Goal: Information Seeking & Learning: Learn about a topic

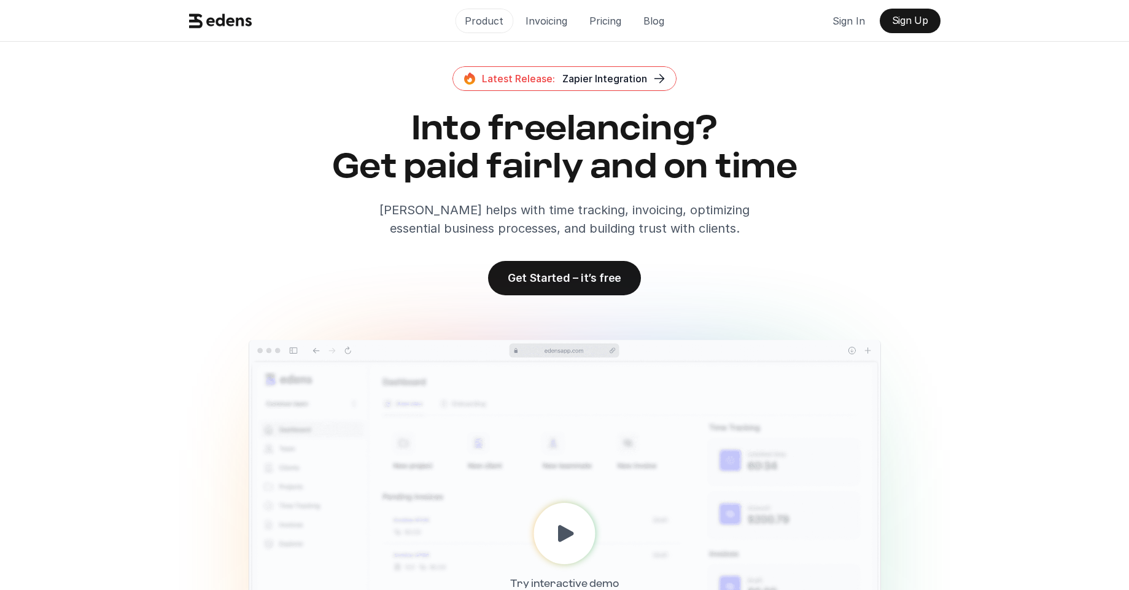
click at [484, 21] on p "Product" at bounding box center [484, 21] width 39 height 18
click at [541, 23] on p "Invoicing" at bounding box center [546, 21] width 42 height 18
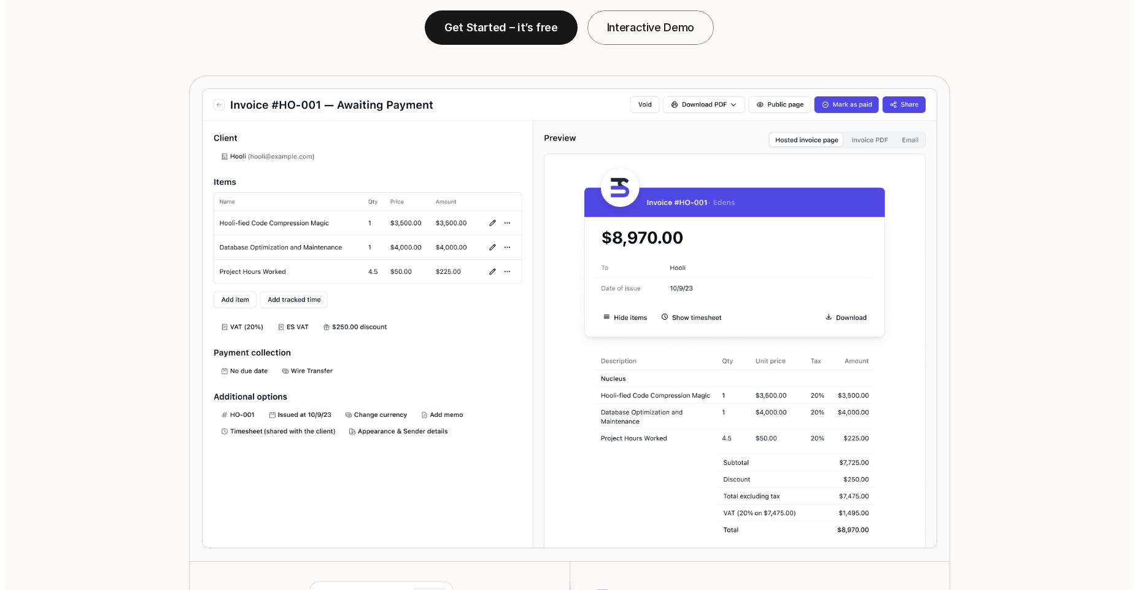
scroll to position [154, 0]
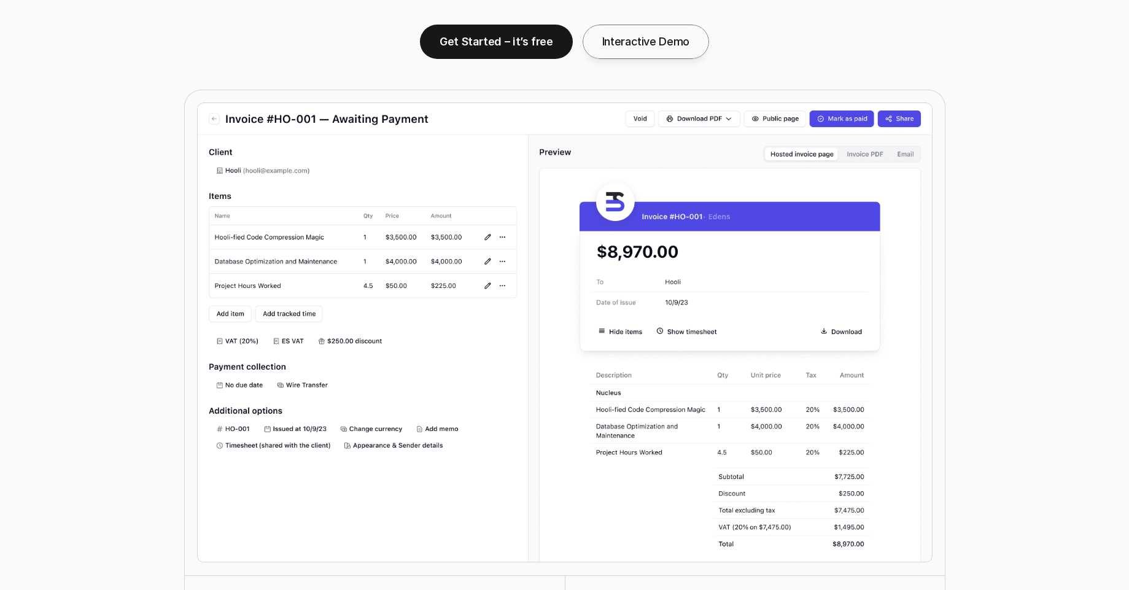
click at [618, 48] on link "Interactive Demo" at bounding box center [645, 42] width 126 height 34
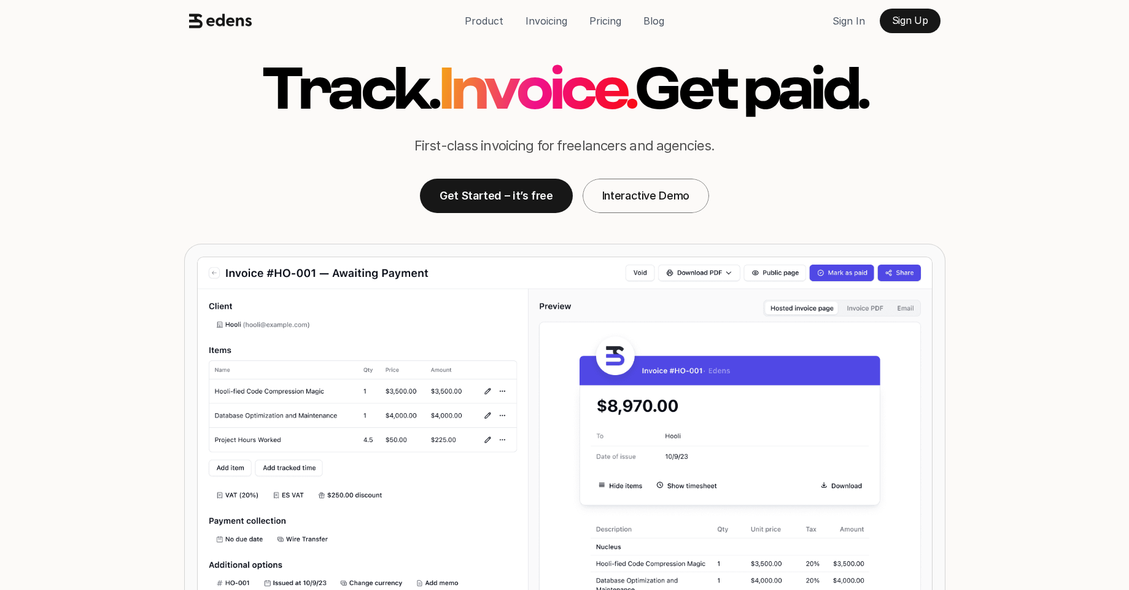
click at [608, 23] on p "Pricing" at bounding box center [605, 21] width 32 height 18
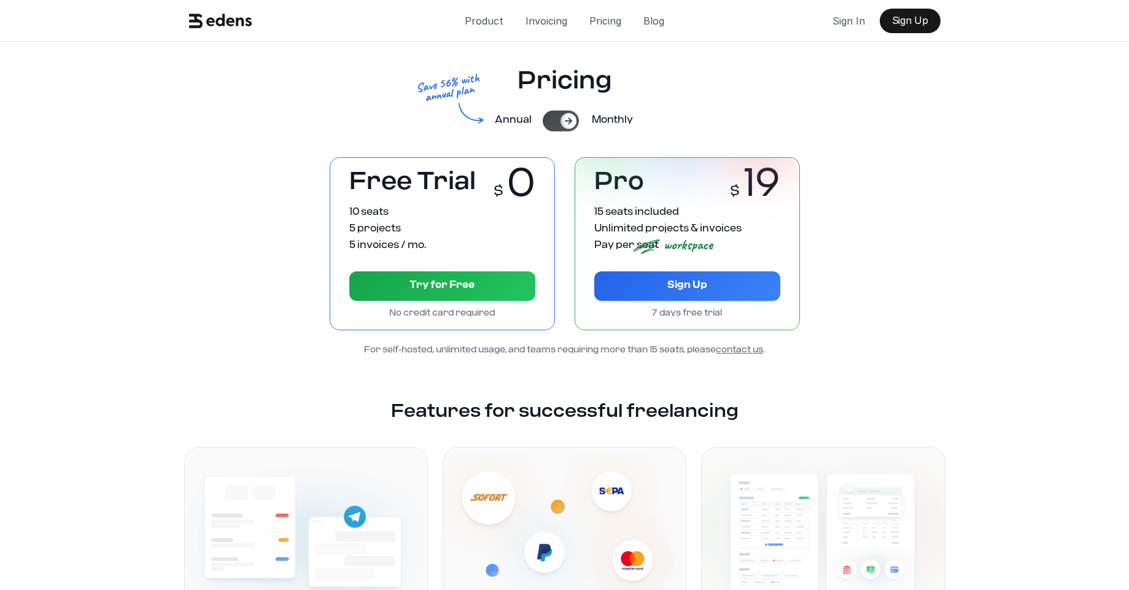
click at [554, 115] on div at bounding box center [561, 120] width 36 height 21
click at [557, 117] on icon at bounding box center [553, 121] width 10 height 10
click at [557, 117] on div at bounding box center [561, 120] width 36 height 21
click at [557, 117] on icon at bounding box center [553, 121] width 10 height 10
click at [644, 23] on p "Blog" at bounding box center [653, 21] width 21 height 18
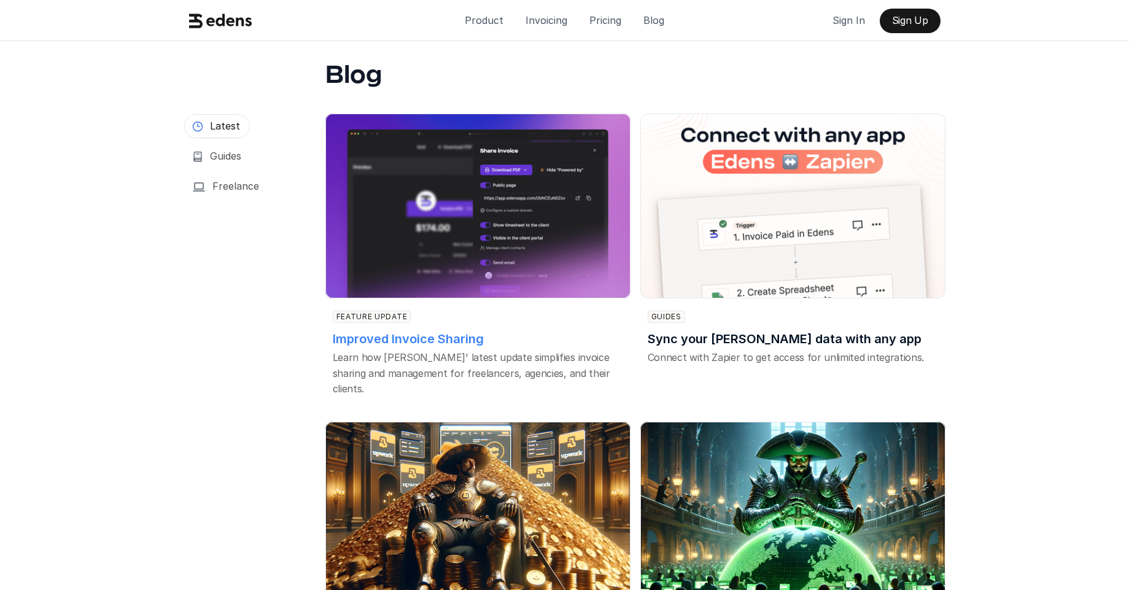
click at [418, 321] on div "Feature update" at bounding box center [474, 317] width 283 height 12
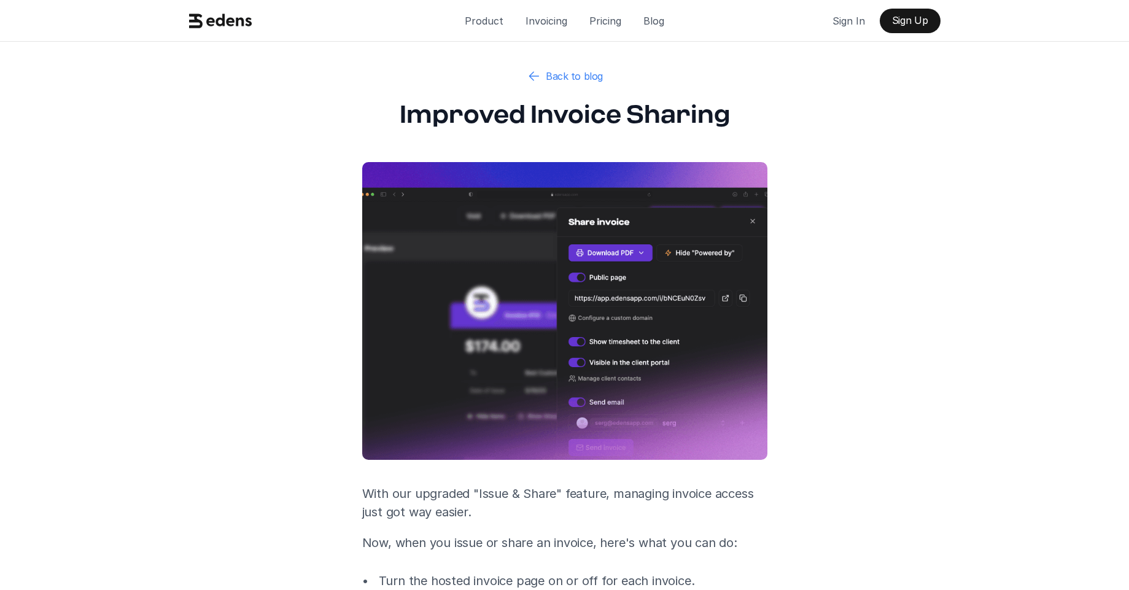
click at [530, 74] on icon at bounding box center [533, 76] width 15 height 15
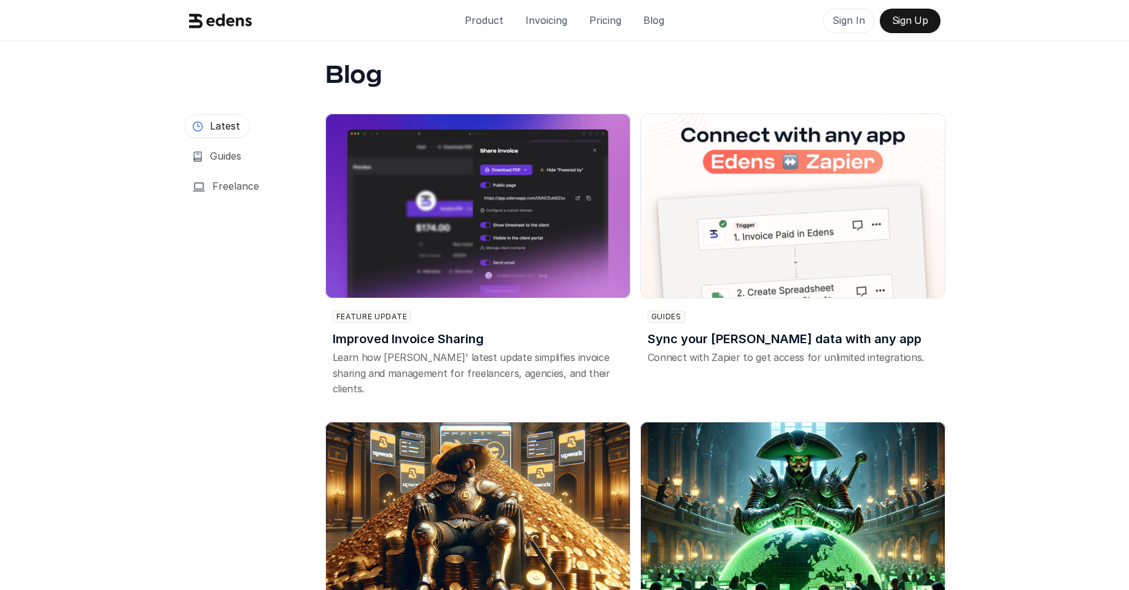
click at [851, 20] on p "Sign In" at bounding box center [848, 20] width 33 height 18
click at [478, 28] on p "Product" at bounding box center [484, 20] width 39 height 18
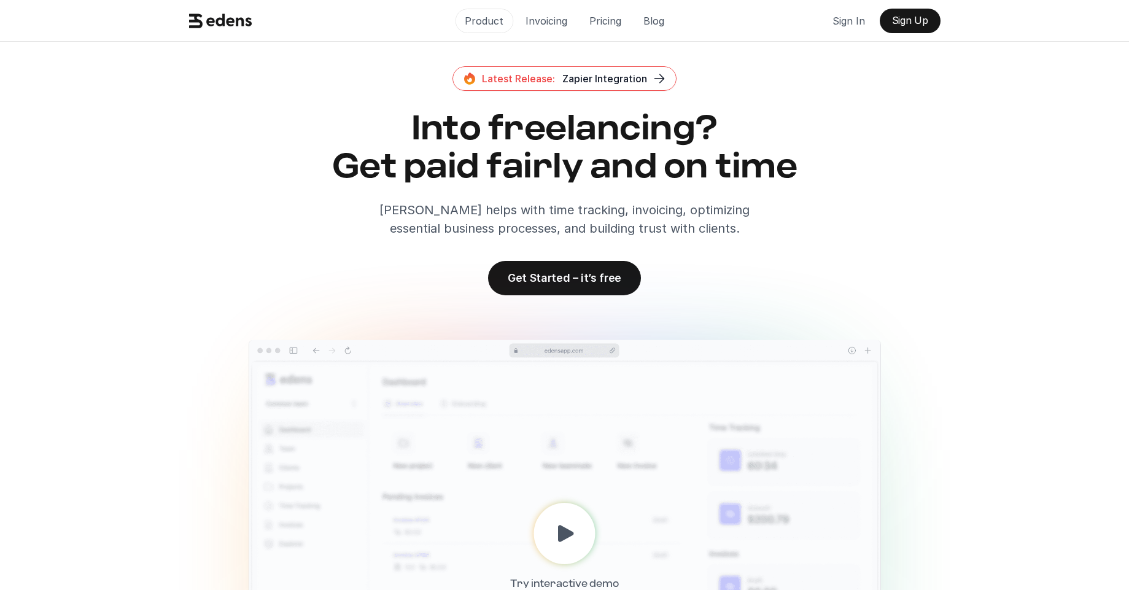
click at [490, 25] on p "Product" at bounding box center [484, 21] width 39 height 18
click at [237, 19] on use at bounding box center [220, 21] width 63 height 14
click at [495, 22] on p "Product" at bounding box center [484, 21] width 39 height 18
click at [549, 13] on p "Invoicing" at bounding box center [546, 21] width 42 height 18
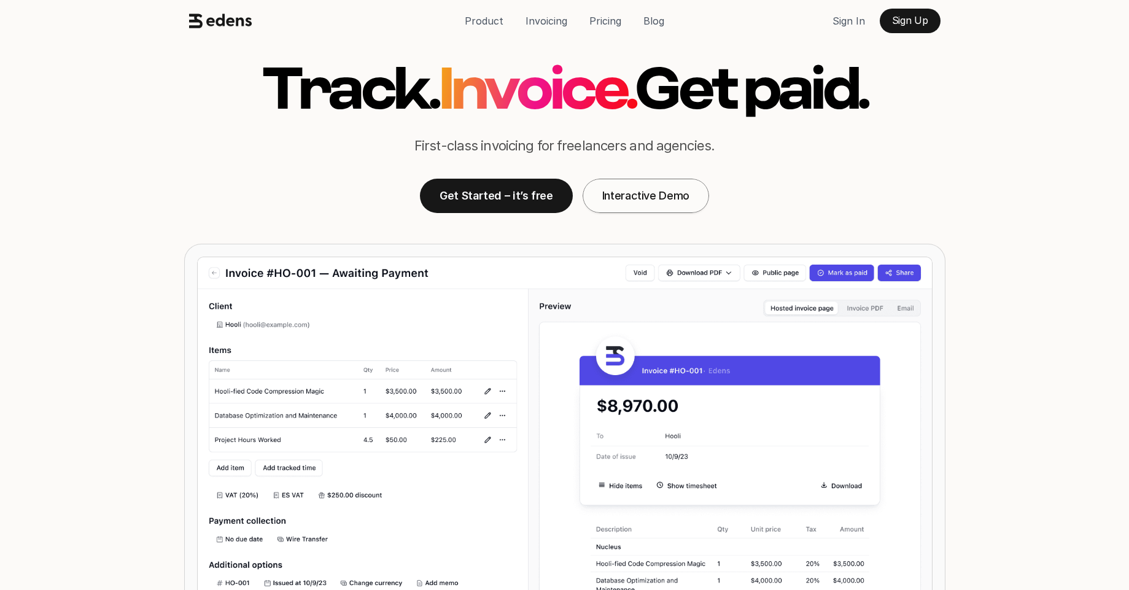
click at [617, 194] on p "Interactive Demo" at bounding box center [645, 195] width 87 height 13
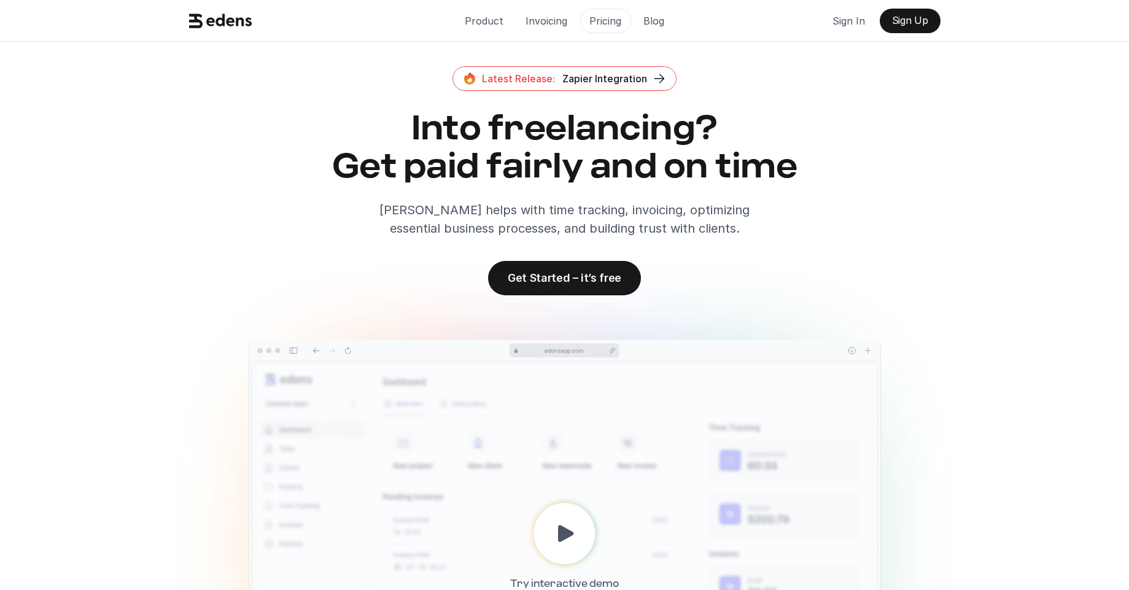
click at [603, 23] on p "Pricing" at bounding box center [605, 21] width 32 height 18
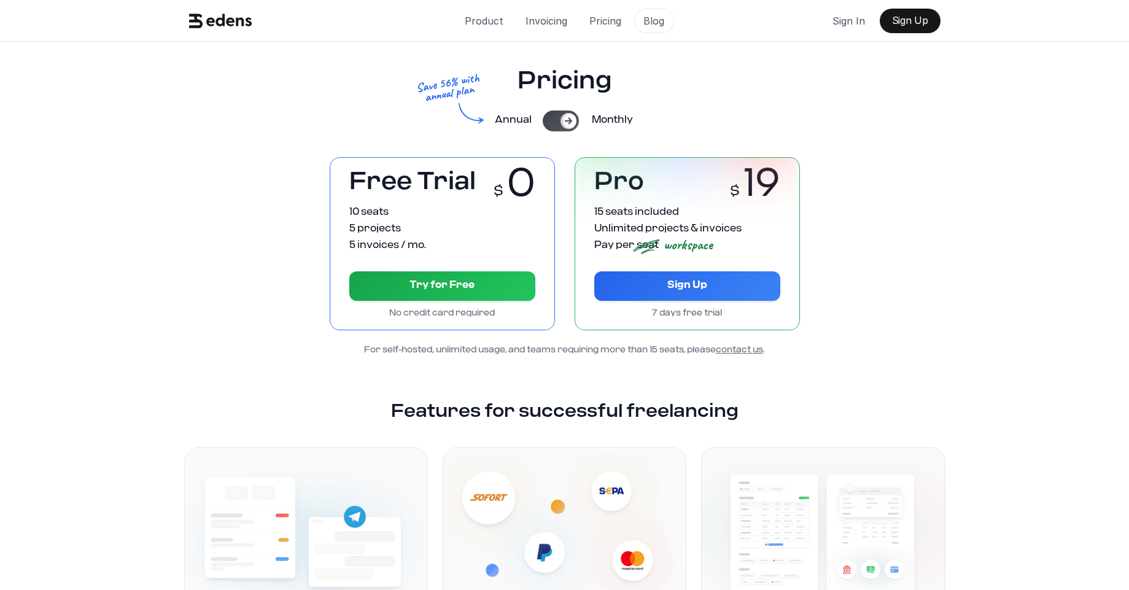
click at [647, 26] on p "Blog" at bounding box center [653, 21] width 21 height 18
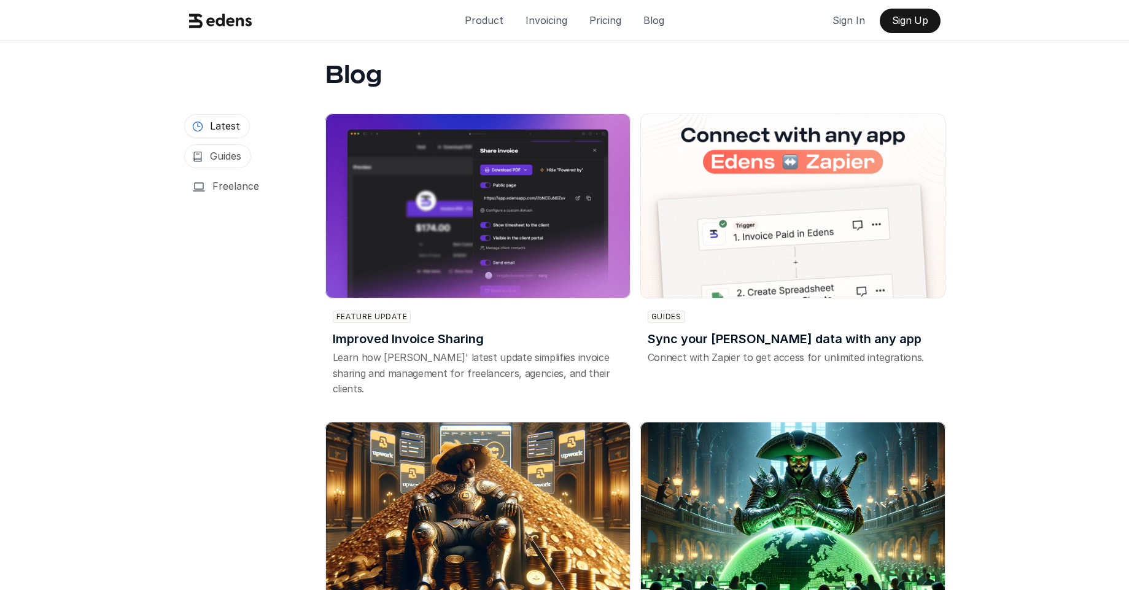
click at [239, 159] on h3 "Guides" at bounding box center [225, 156] width 31 height 14
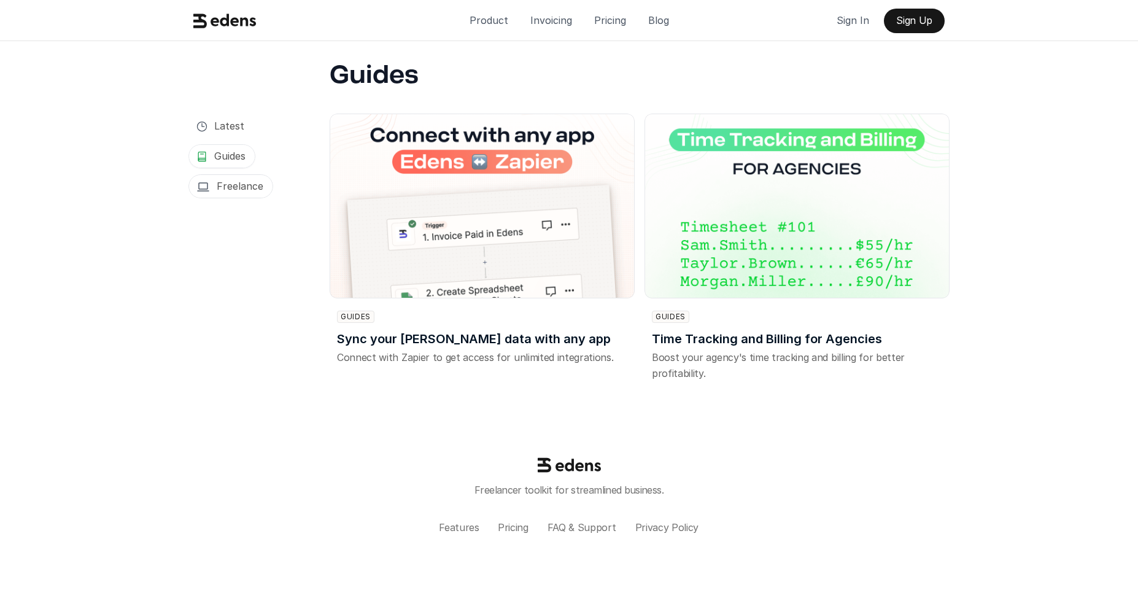
click at [231, 185] on h3 "Freelance" at bounding box center [240, 186] width 47 height 14
